Goal: Task Accomplishment & Management: Complete application form

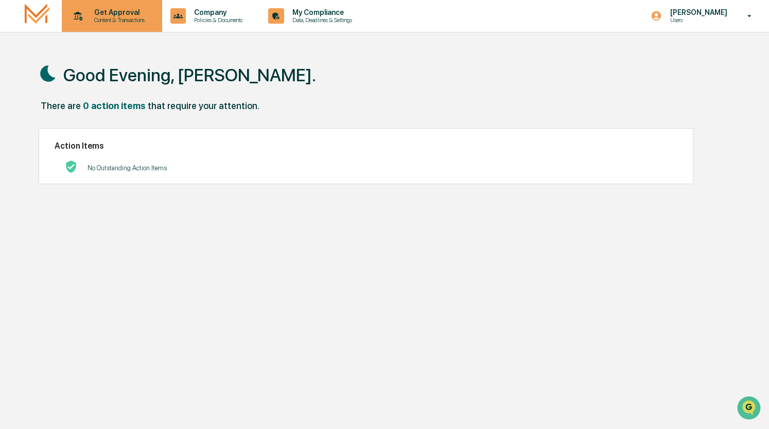
click at [113, 17] on p "Content & Transactions" at bounding box center [118, 19] width 64 height 7
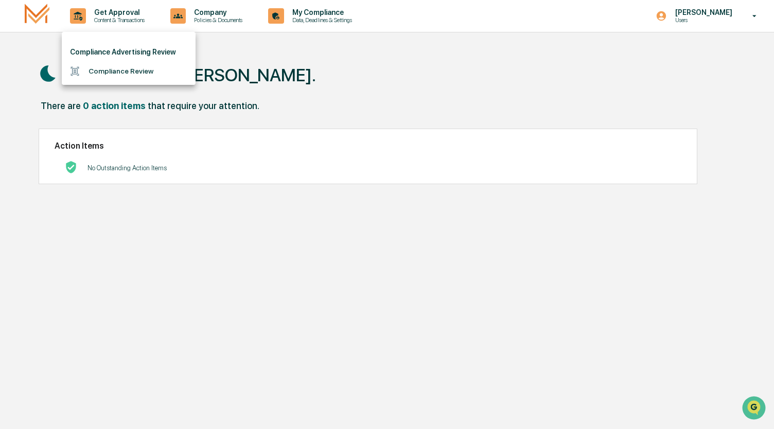
click at [100, 75] on li "Compliance Review" at bounding box center [129, 71] width 134 height 19
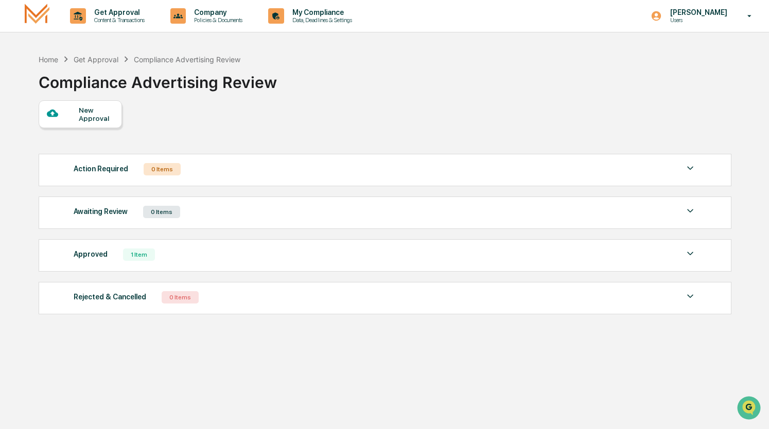
click at [79, 110] on div "New Approval" at bounding box center [96, 114] width 34 height 16
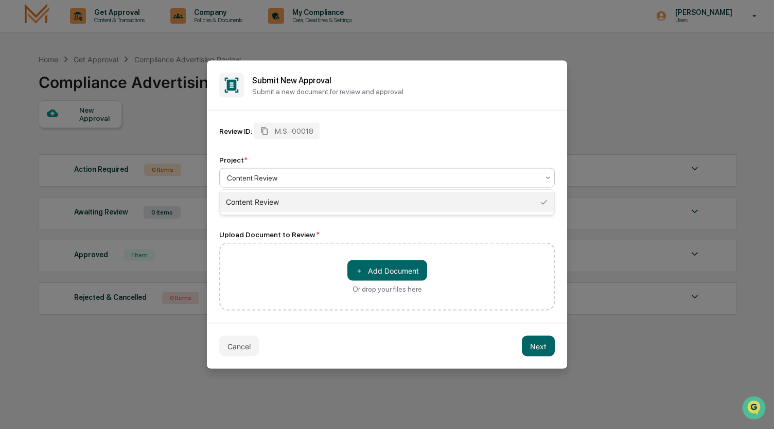
click at [243, 176] on div at bounding box center [383, 178] width 312 height 10
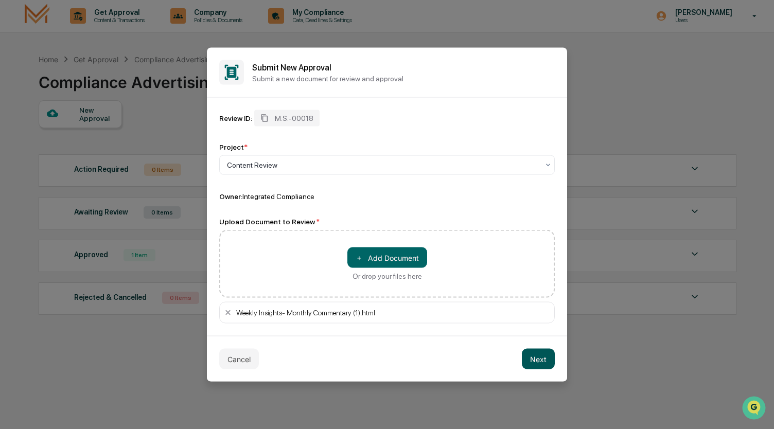
click at [534, 358] on button "Next" at bounding box center [538, 359] width 33 height 21
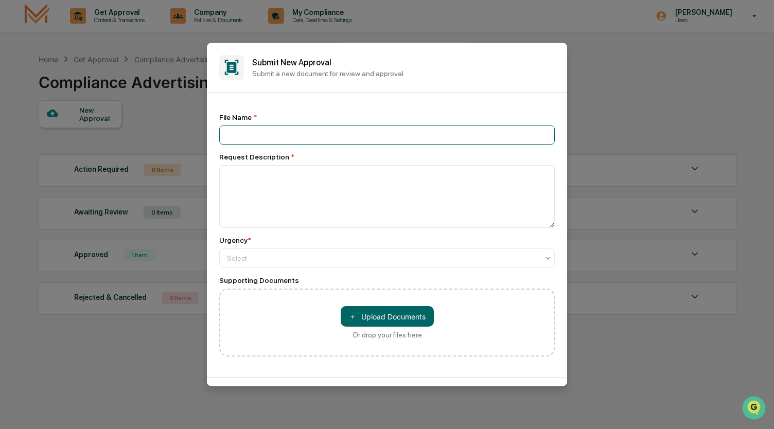
click at [290, 137] on input at bounding box center [387, 135] width 336 height 19
type input "**********"
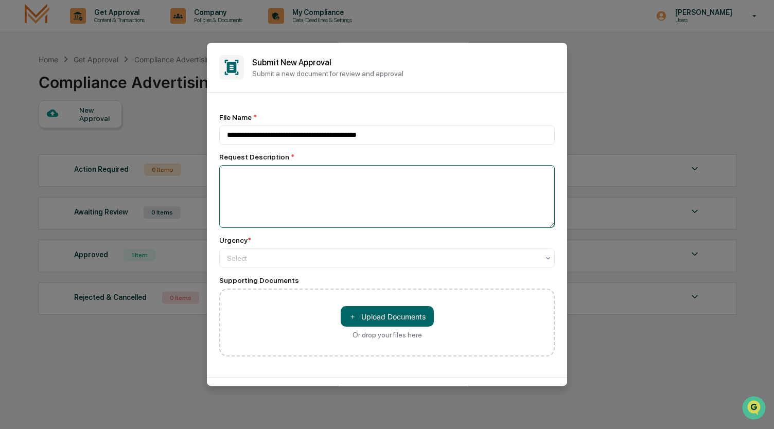
click at [287, 203] on textarea at bounding box center [387, 196] width 336 height 63
type textarea "**********"
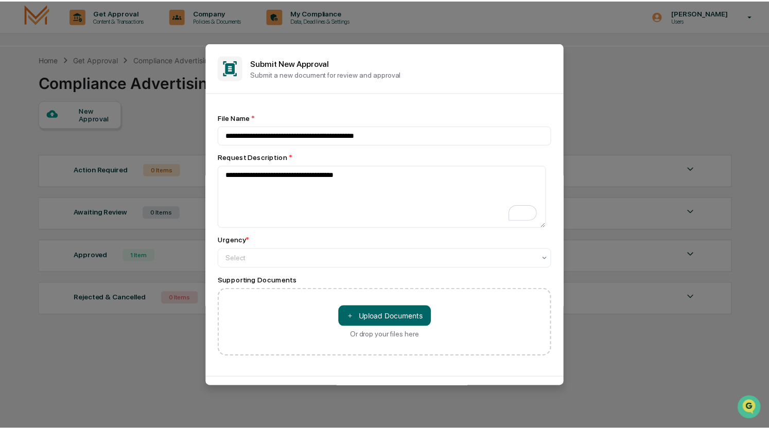
scroll to position [38, 0]
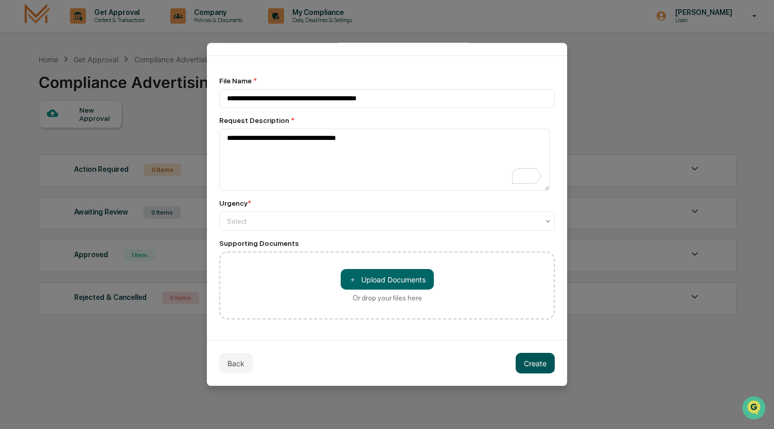
click at [522, 363] on button "Create" at bounding box center [535, 364] width 39 height 21
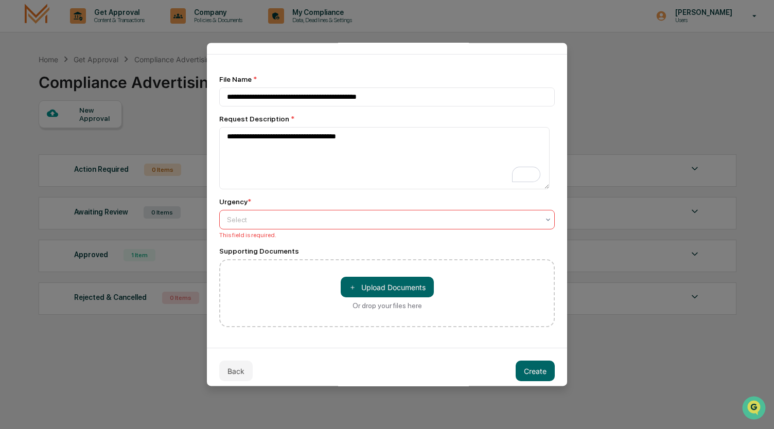
click at [273, 226] on div "Select" at bounding box center [383, 220] width 322 height 14
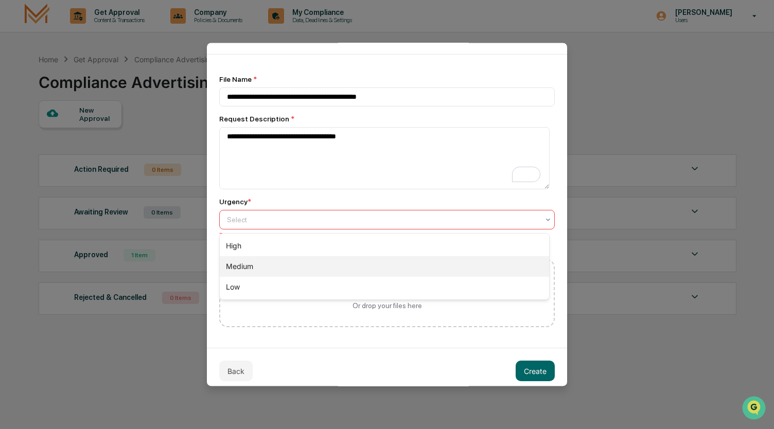
click at [263, 265] on div "Medium" at bounding box center [384, 266] width 329 height 21
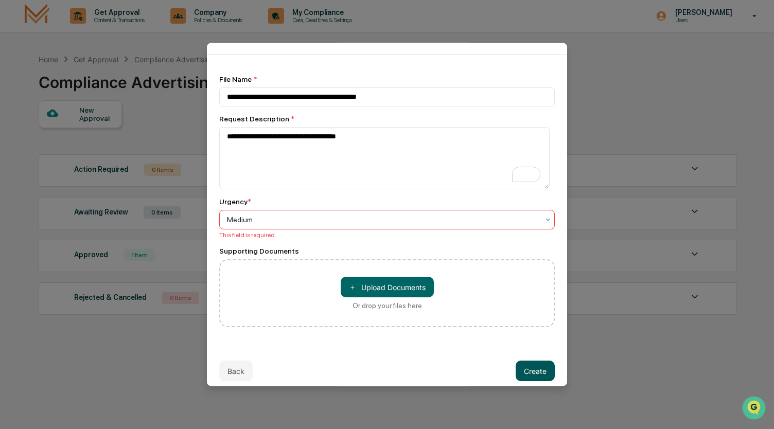
click at [520, 373] on button "Create" at bounding box center [535, 371] width 39 height 21
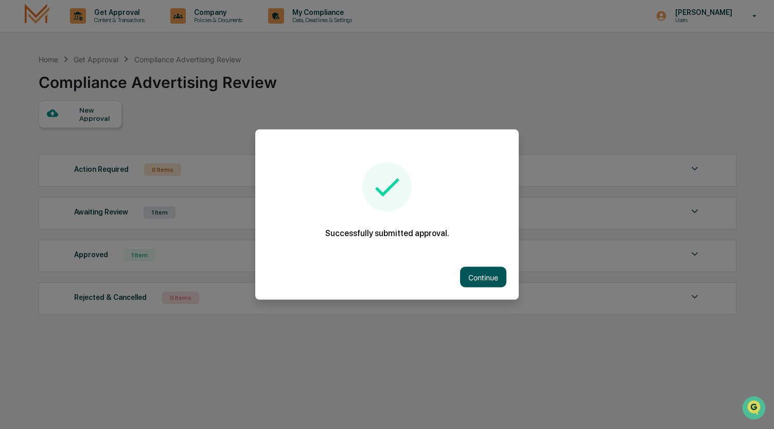
click at [473, 274] on button "Continue" at bounding box center [483, 277] width 46 height 21
